Goal: Communication & Community: Answer question/provide support

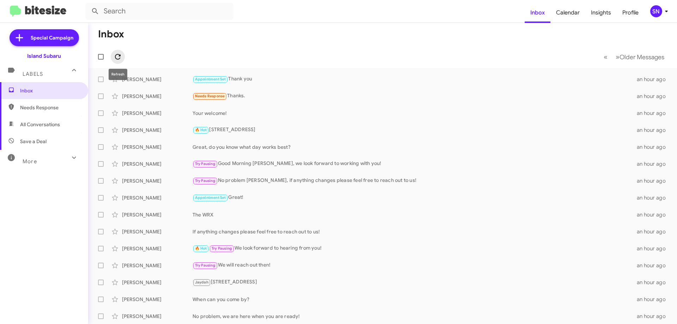
click at [119, 58] on icon at bounding box center [118, 57] width 8 height 8
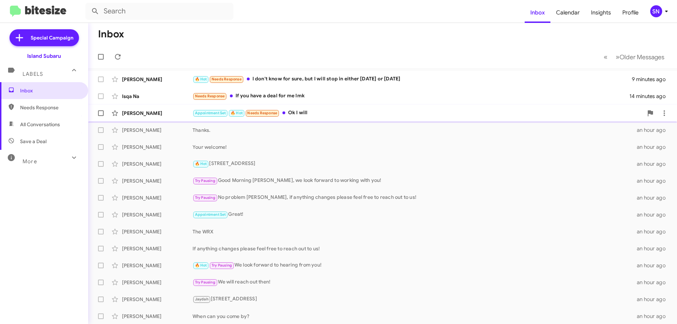
click at [334, 111] on div "Appointment Set 🔥 Hot Needs Response Ok I will" at bounding box center [418, 113] width 451 height 8
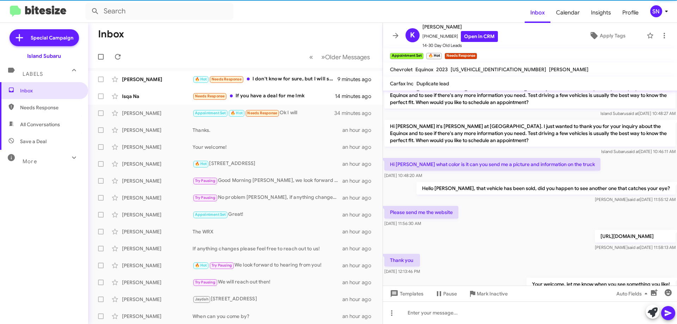
scroll to position [211, 0]
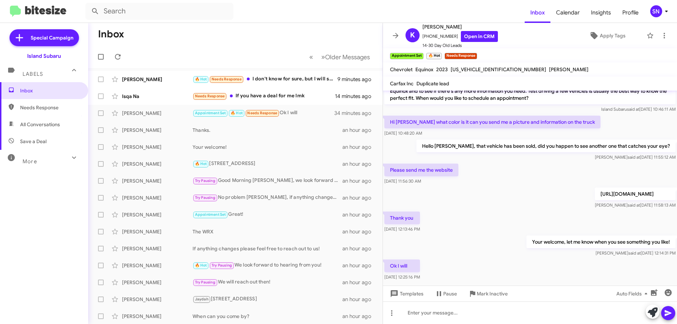
click at [390, 41] on mat-toolbar "K [PERSON_NAME] [PHONE_NUMBER] Open in CRM 14-30 Day Old Leads Apply Tags" at bounding box center [530, 35] width 294 height 25
click at [393, 37] on icon at bounding box center [396, 35] width 8 height 8
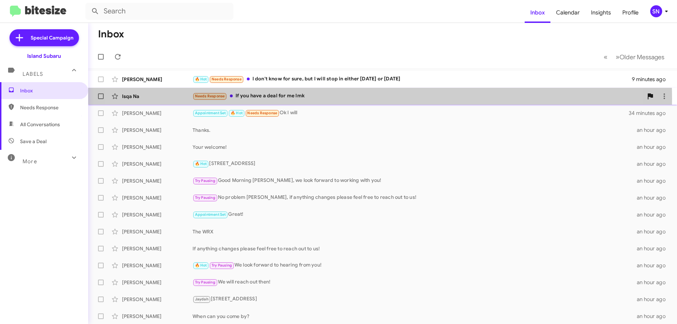
click at [344, 99] on div "Needs Response If you have a deal for me lmk" at bounding box center [418, 96] width 451 height 8
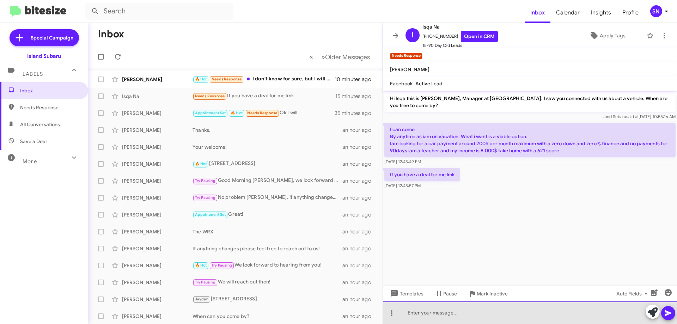
click at [435, 322] on div at bounding box center [530, 313] width 294 height 23
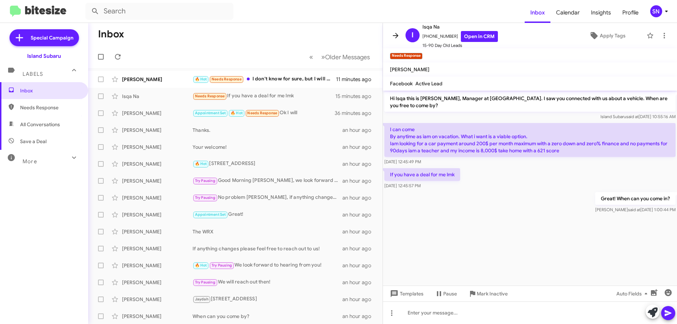
click at [396, 33] on icon at bounding box center [396, 35] width 8 height 8
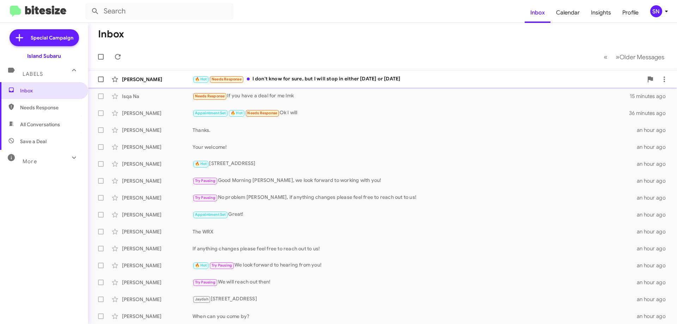
click at [345, 78] on div "🔥 Hot Needs Response I don't know for sure, but I will stop in either [DATE] or…" at bounding box center [418, 79] width 451 height 8
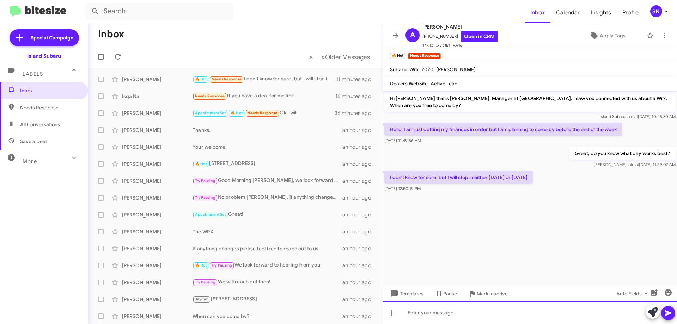
click at [423, 319] on div at bounding box center [530, 313] width 294 height 23
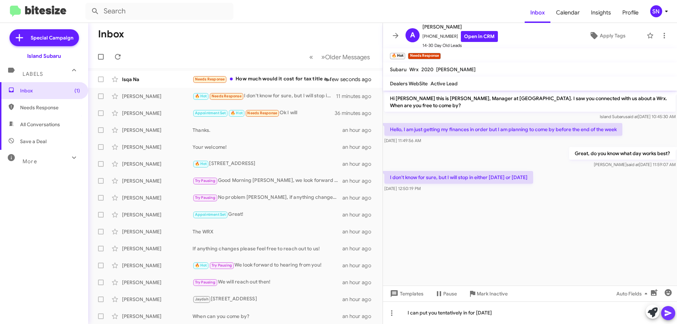
click at [669, 313] on icon at bounding box center [668, 313] width 7 height 6
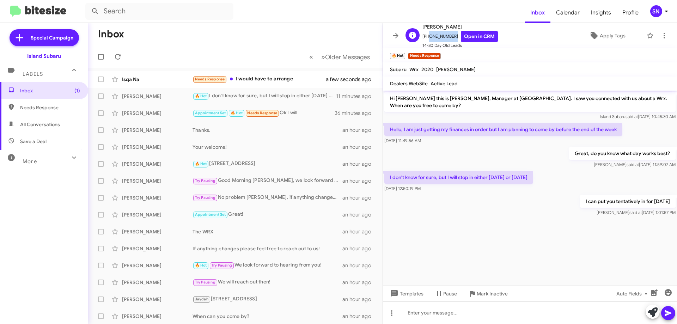
drag, startPoint x: 451, startPoint y: 37, endPoint x: 426, endPoint y: 36, distance: 25.1
click at [426, 36] on span "[PHONE_NUMBER] Open in CRM" at bounding box center [460, 36] width 75 height 11
copy span "9143460877"
click at [392, 34] on icon at bounding box center [396, 35] width 8 height 8
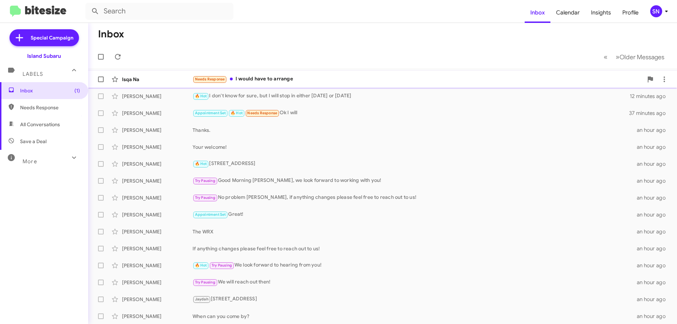
click at [285, 79] on div "Needs Response I would have to arrange" at bounding box center [418, 79] width 451 height 8
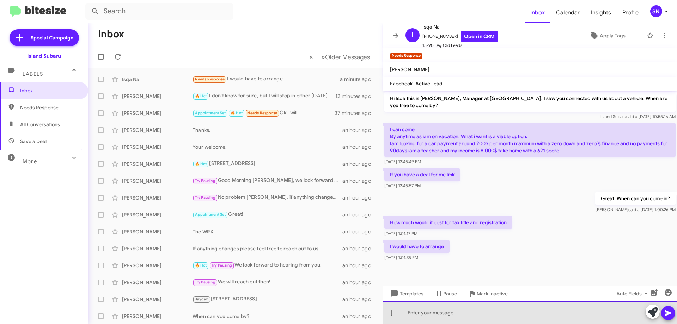
click at [488, 306] on div at bounding box center [530, 313] width 294 height 23
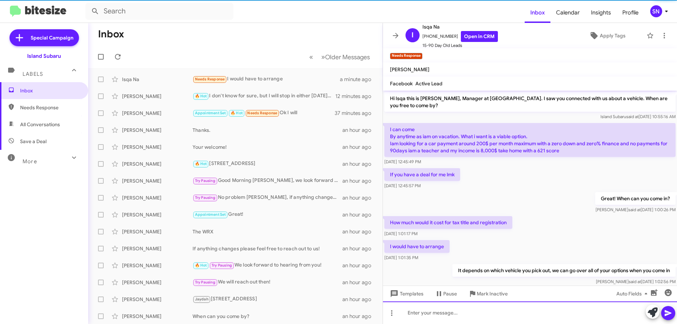
scroll to position [13, 0]
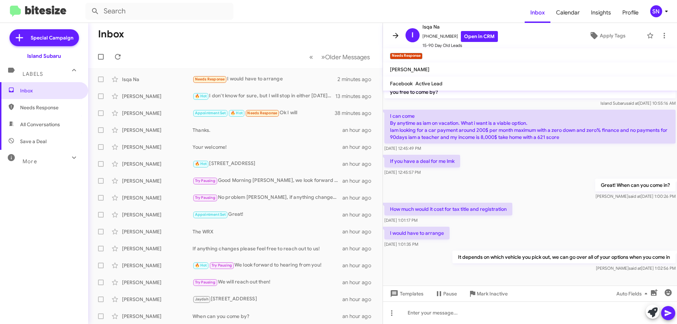
click at [397, 36] on icon at bounding box center [396, 35] width 6 height 5
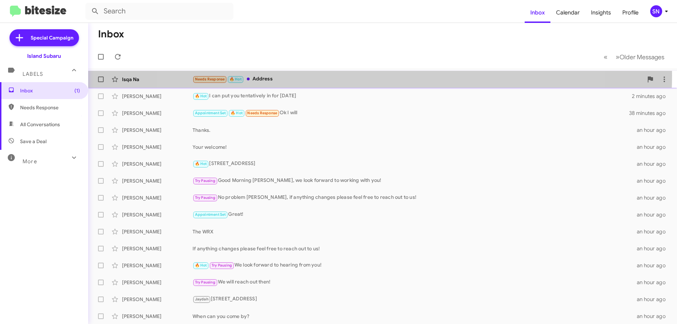
click at [370, 75] on div "Needs Response 🔥 Hot Address" at bounding box center [418, 79] width 451 height 8
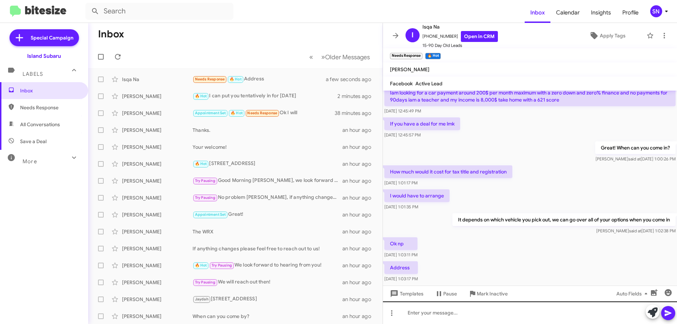
scroll to position [65, 0]
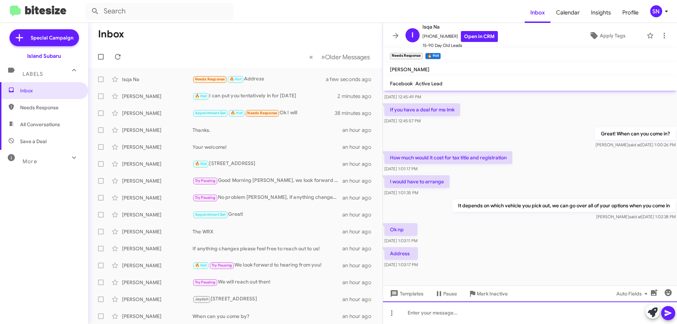
click at [497, 314] on div at bounding box center [530, 313] width 294 height 23
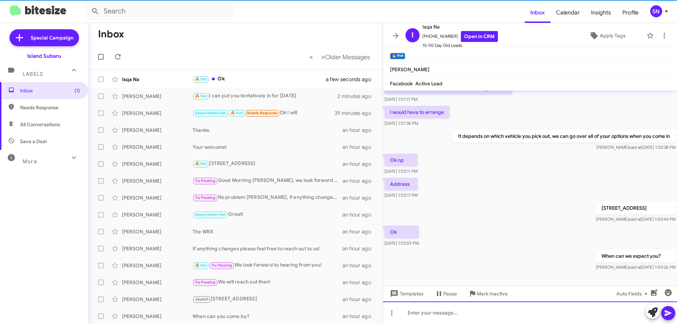
scroll to position [142, 0]
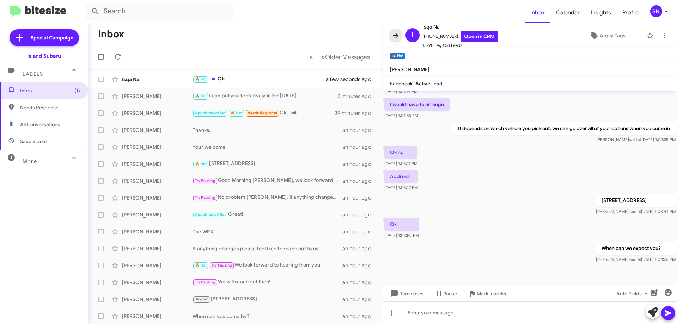
click at [399, 31] on button at bounding box center [396, 36] width 14 height 14
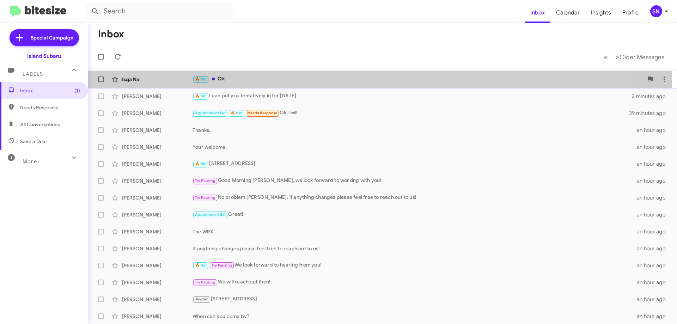
click at [248, 73] on div "Isqa Na 🔥 Hot Ok a few seconds ago" at bounding box center [383, 79] width 578 height 14
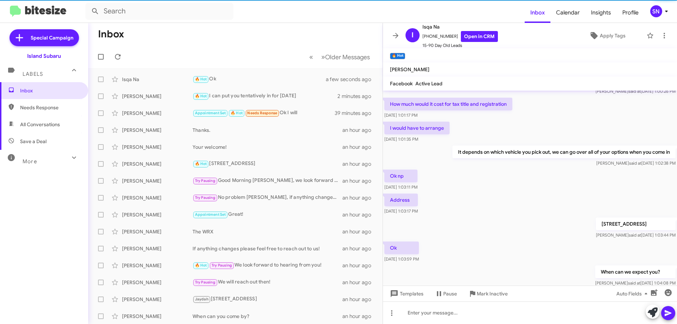
scroll to position [142, 0]
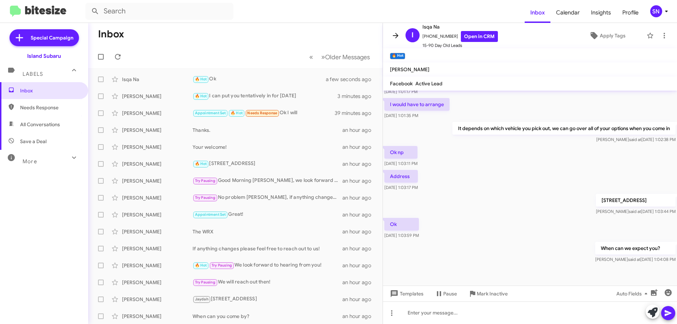
click at [397, 32] on icon at bounding box center [396, 35] width 8 height 8
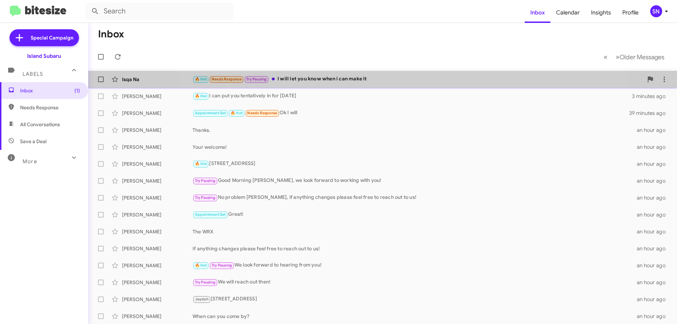
click at [389, 74] on div "Isqa Na 🔥 Hot Needs Response Try Pausing I will let you know when i can make it…" at bounding box center [383, 79] width 578 height 14
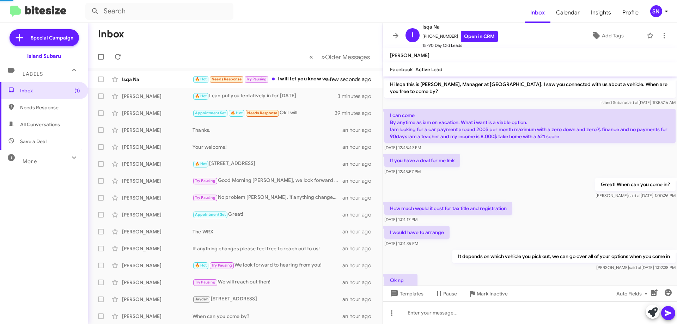
scroll to position [154, 0]
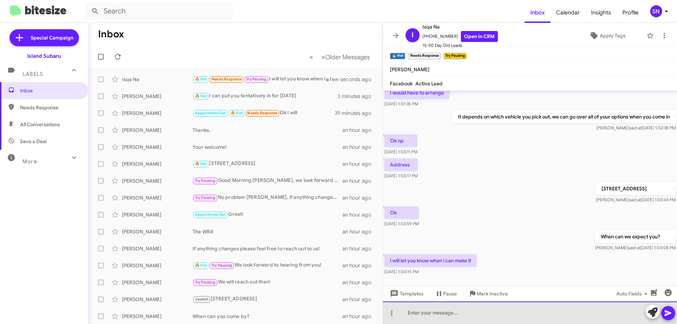
click at [455, 318] on div at bounding box center [530, 313] width 294 height 23
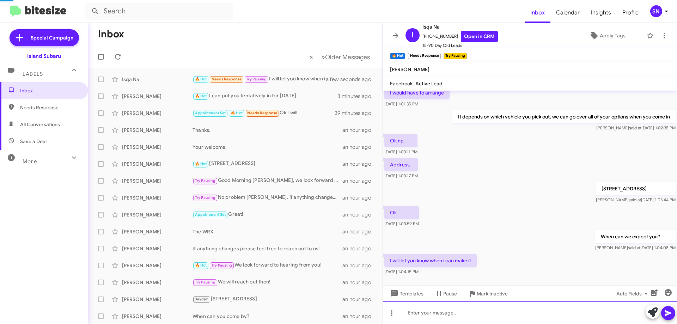
scroll to position [0, 0]
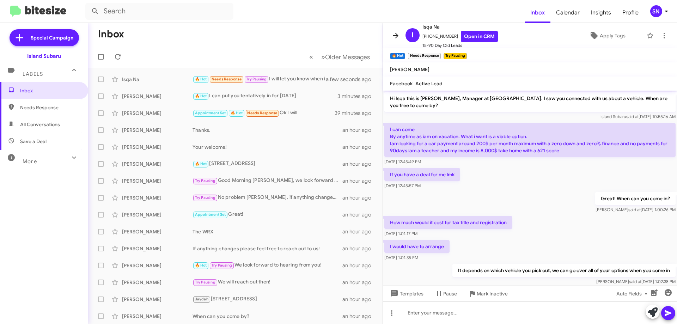
click at [397, 35] on icon at bounding box center [396, 35] width 6 height 5
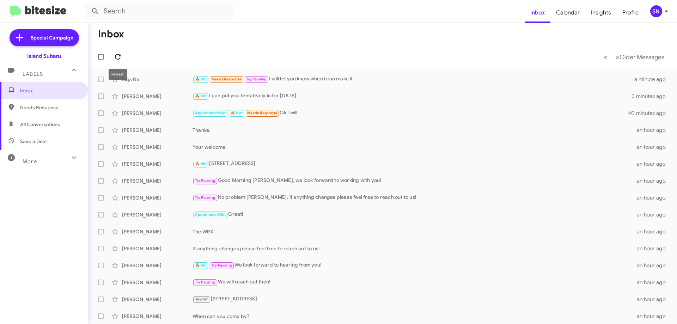
click at [115, 53] on icon at bounding box center [118, 57] width 8 height 8
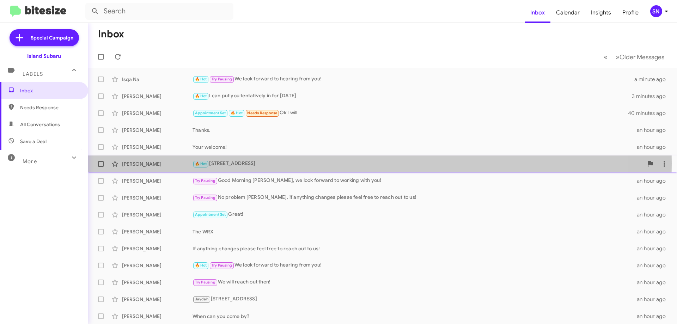
click at [292, 163] on div "🔥 Hot [STREET_ADDRESS]" at bounding box center [418, 164] width 451 height 8
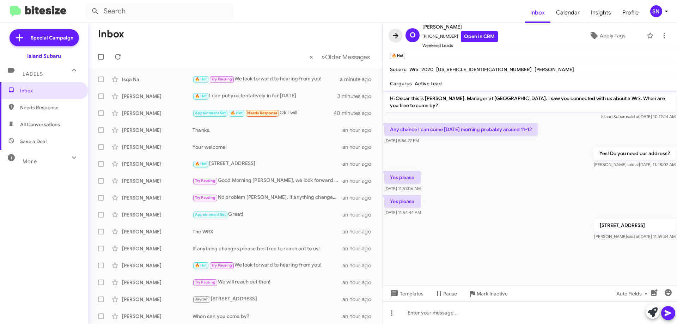
click at [393, 34] on icon at bounding box center [396, 35] width 8 height 8
